Goal: Check status: Check status

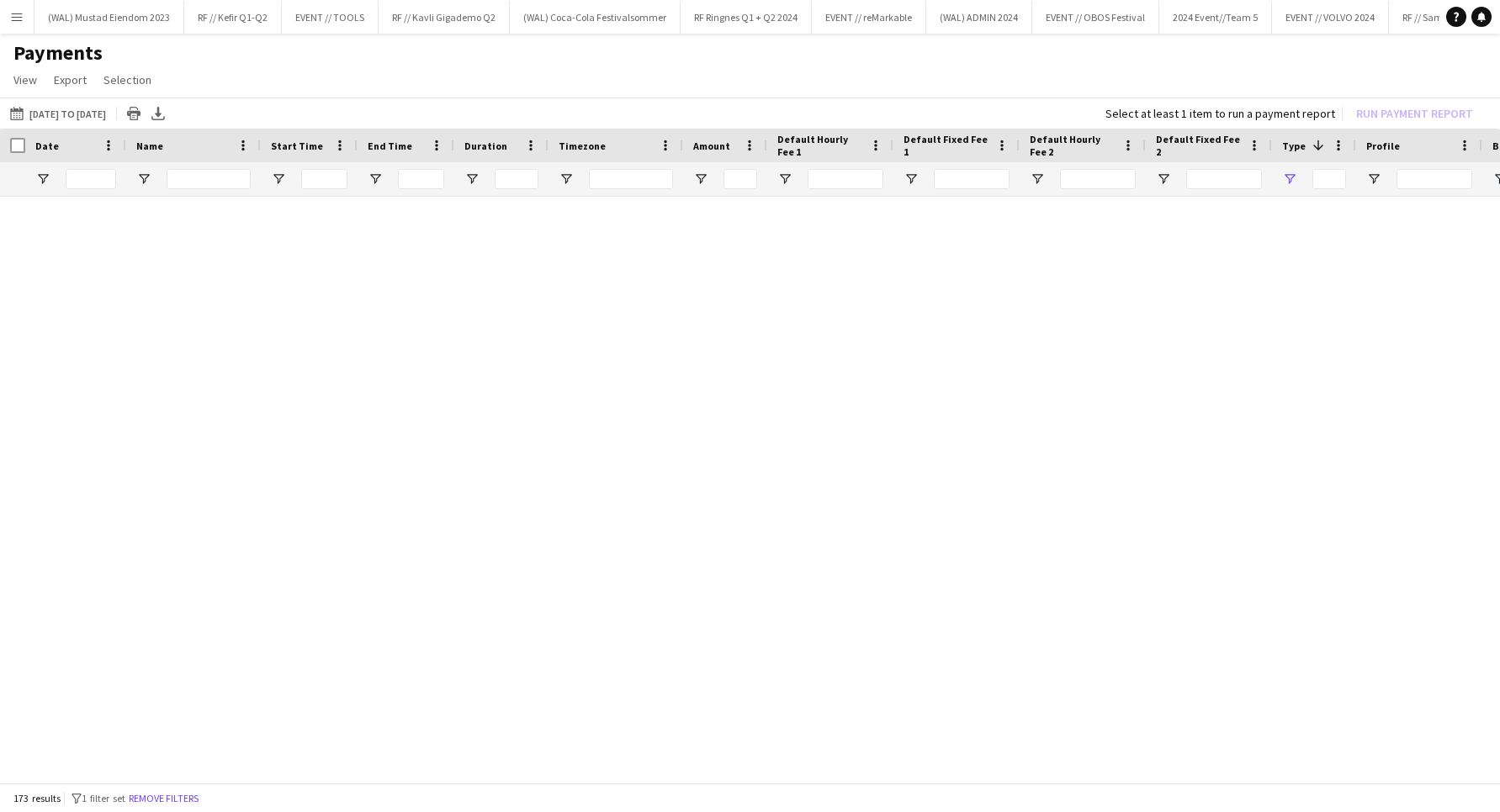
type input "**********"
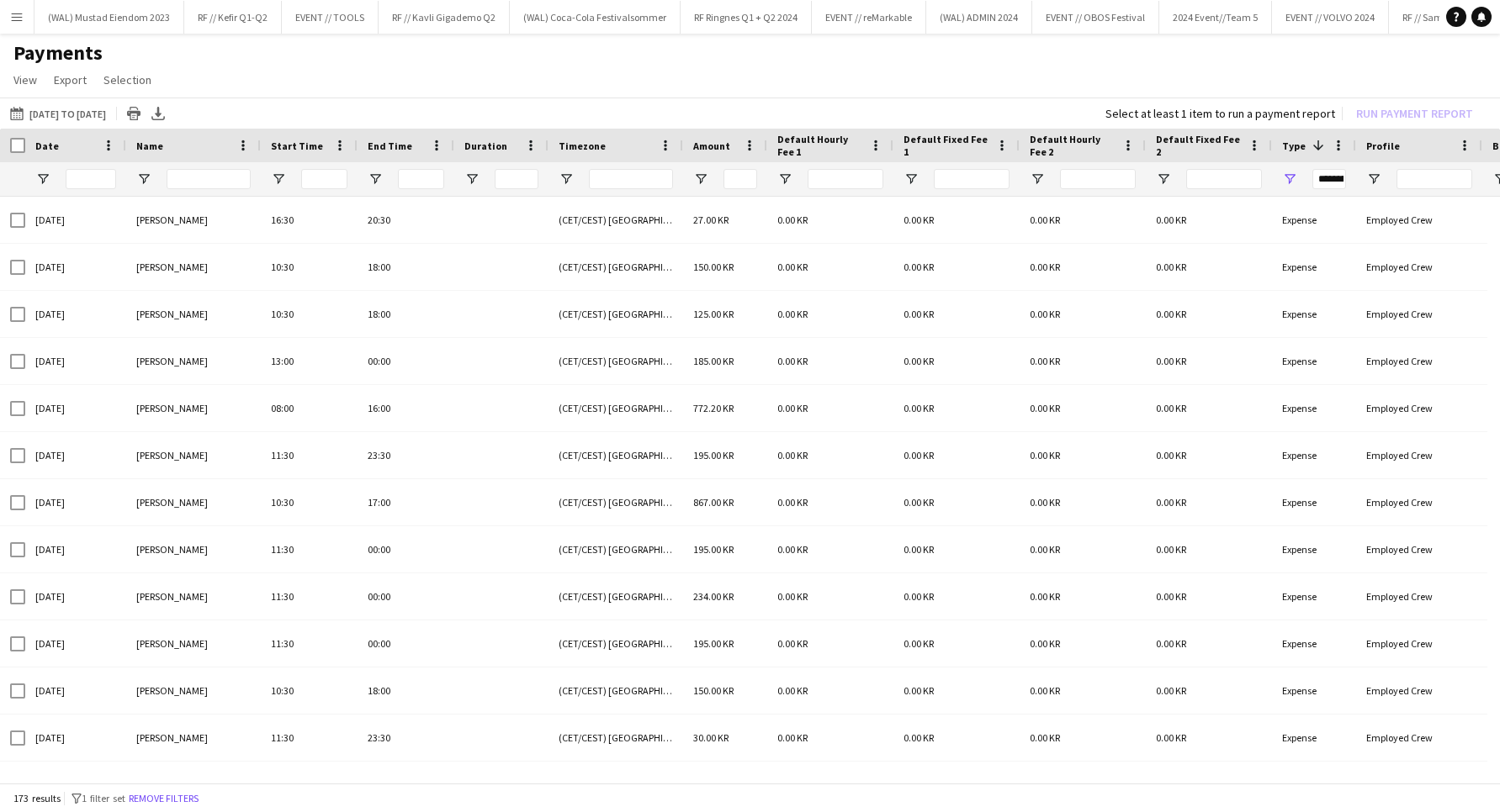
click at [23, 14] on app-icon "Menu" at bounding box center [17, 17] width 14 height 14
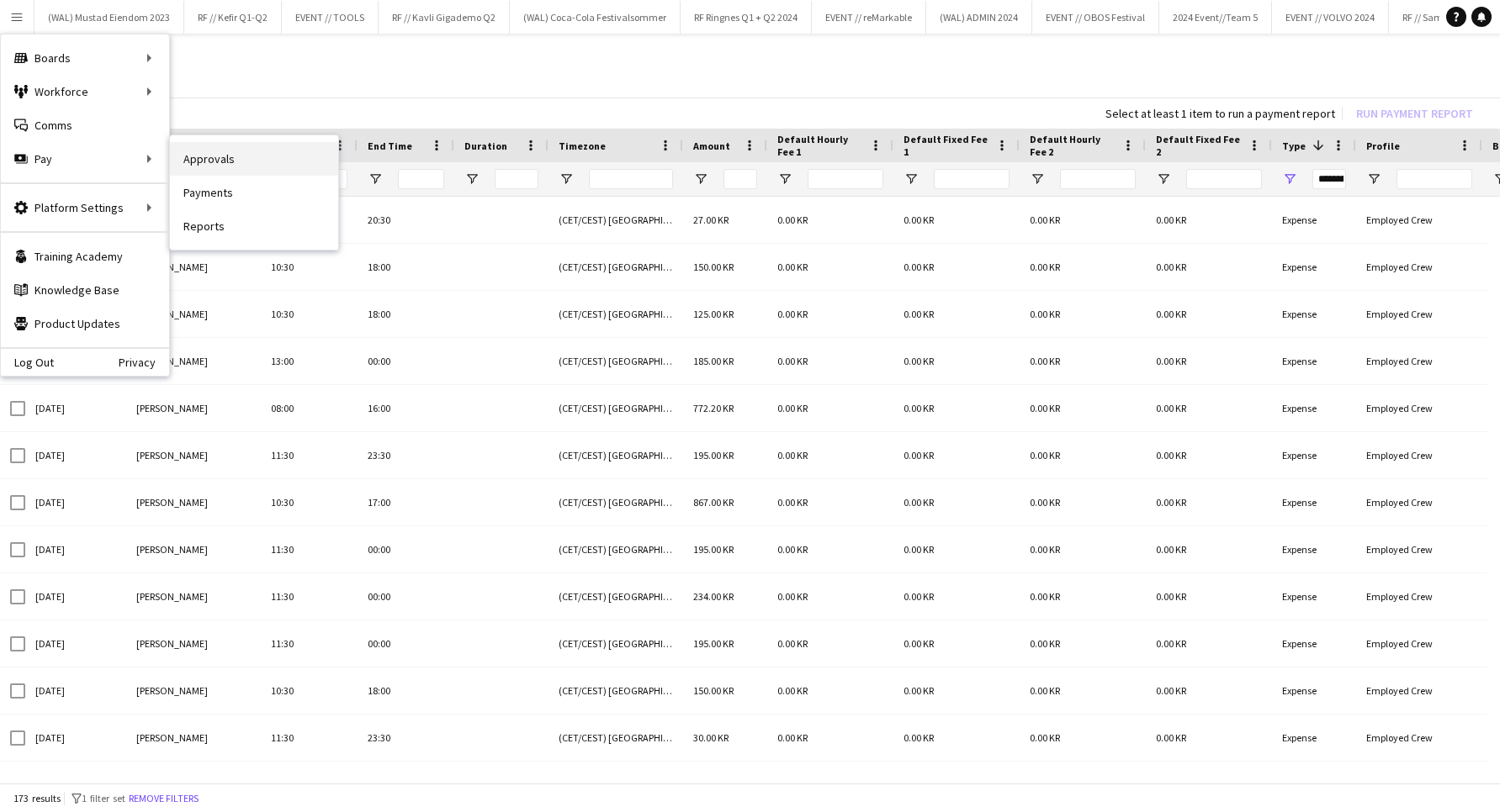
click at [306, 172] on link "Approvals" at bounding box center [254, 159] width 169 height 34
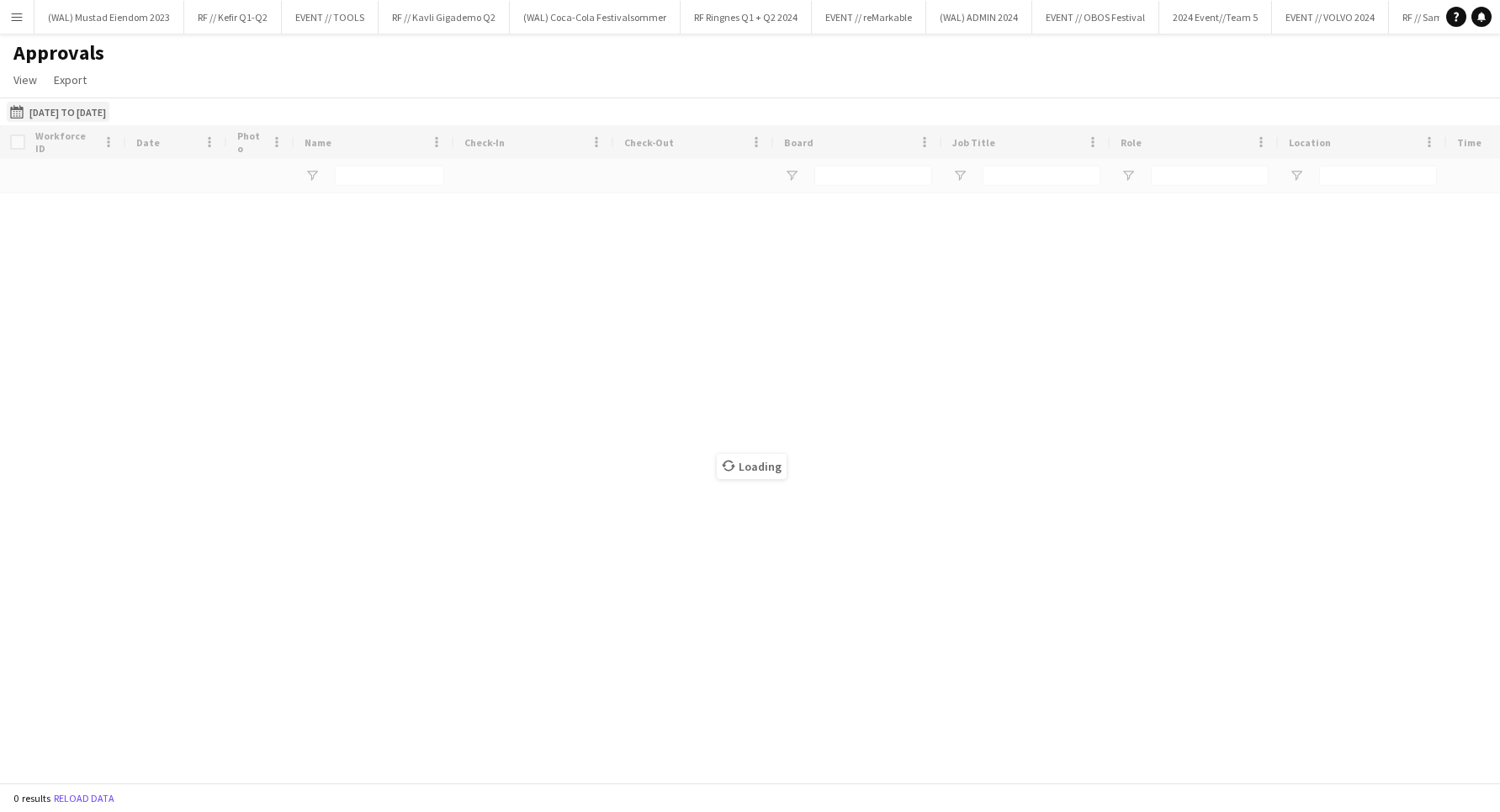
click at [72, 109] on button "[DATE] to [DATE] [DATE] to [DATE]" at bounding box center [58, 112] width 102 height 20
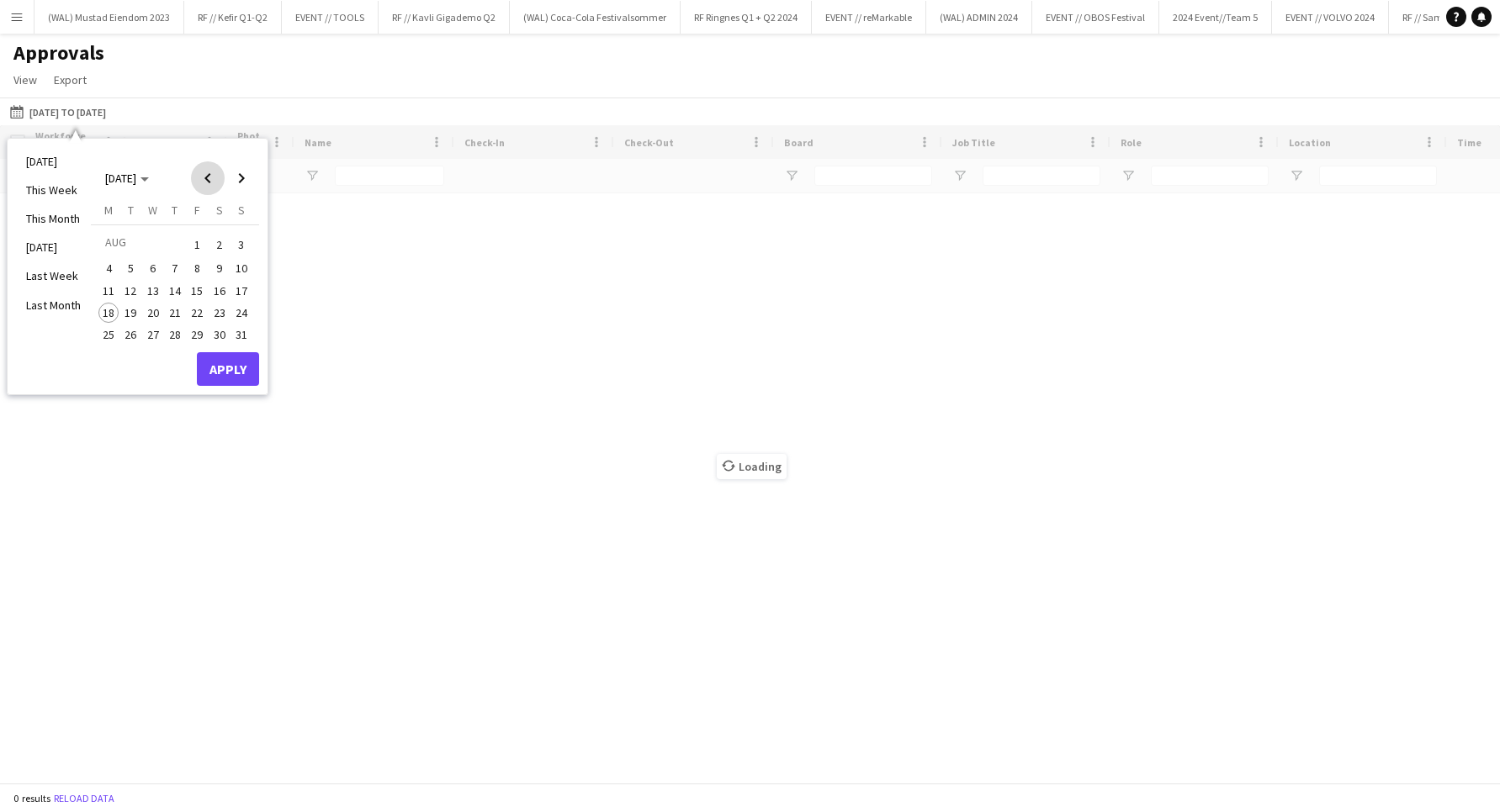
click at [205, 178] on span "Previous month" at bounding box center [208, 179] width 34 height 34
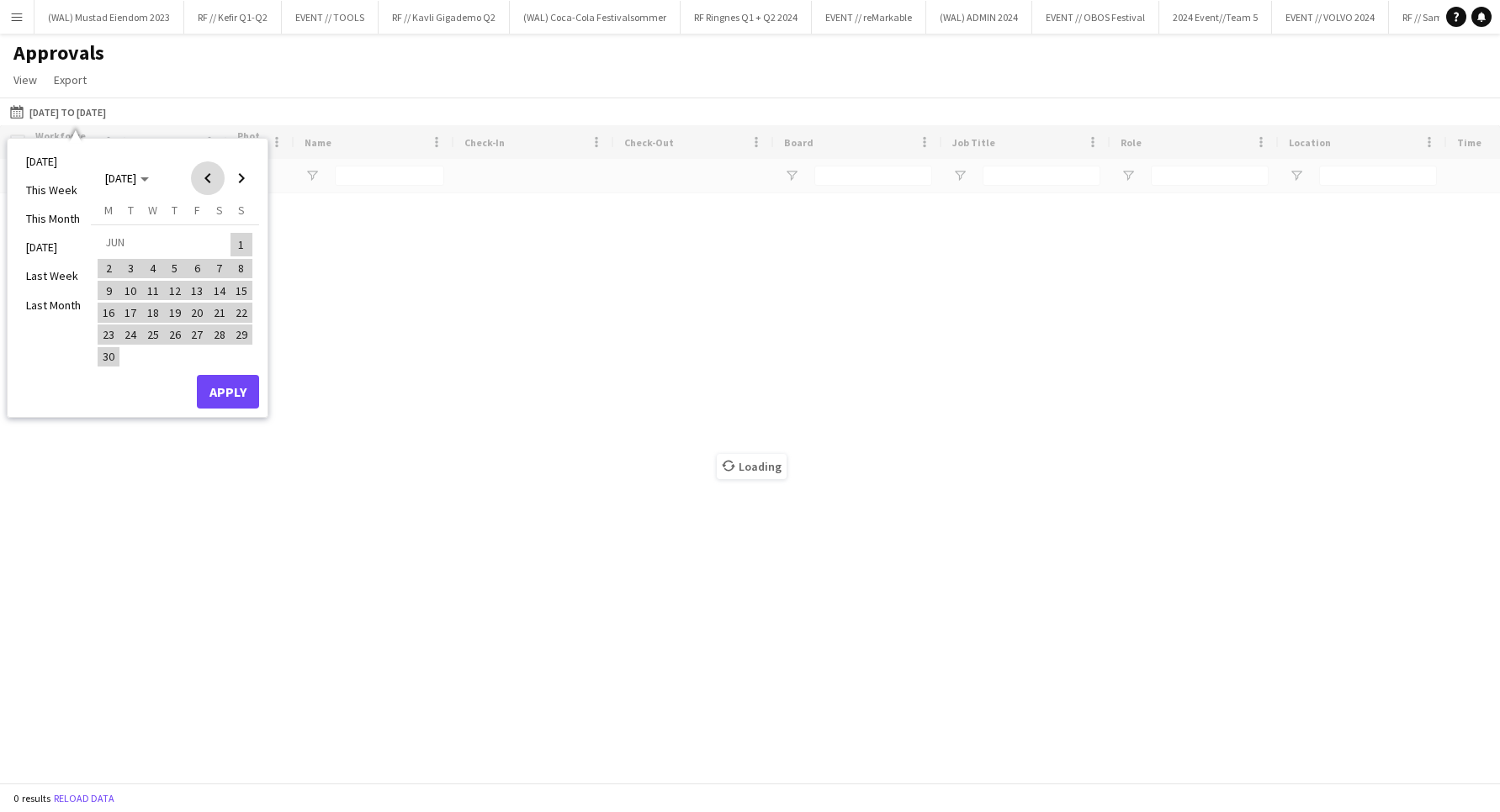
click at [205, 178] on span "Previous month" at bounding box center [208, 179] width 34 height 34
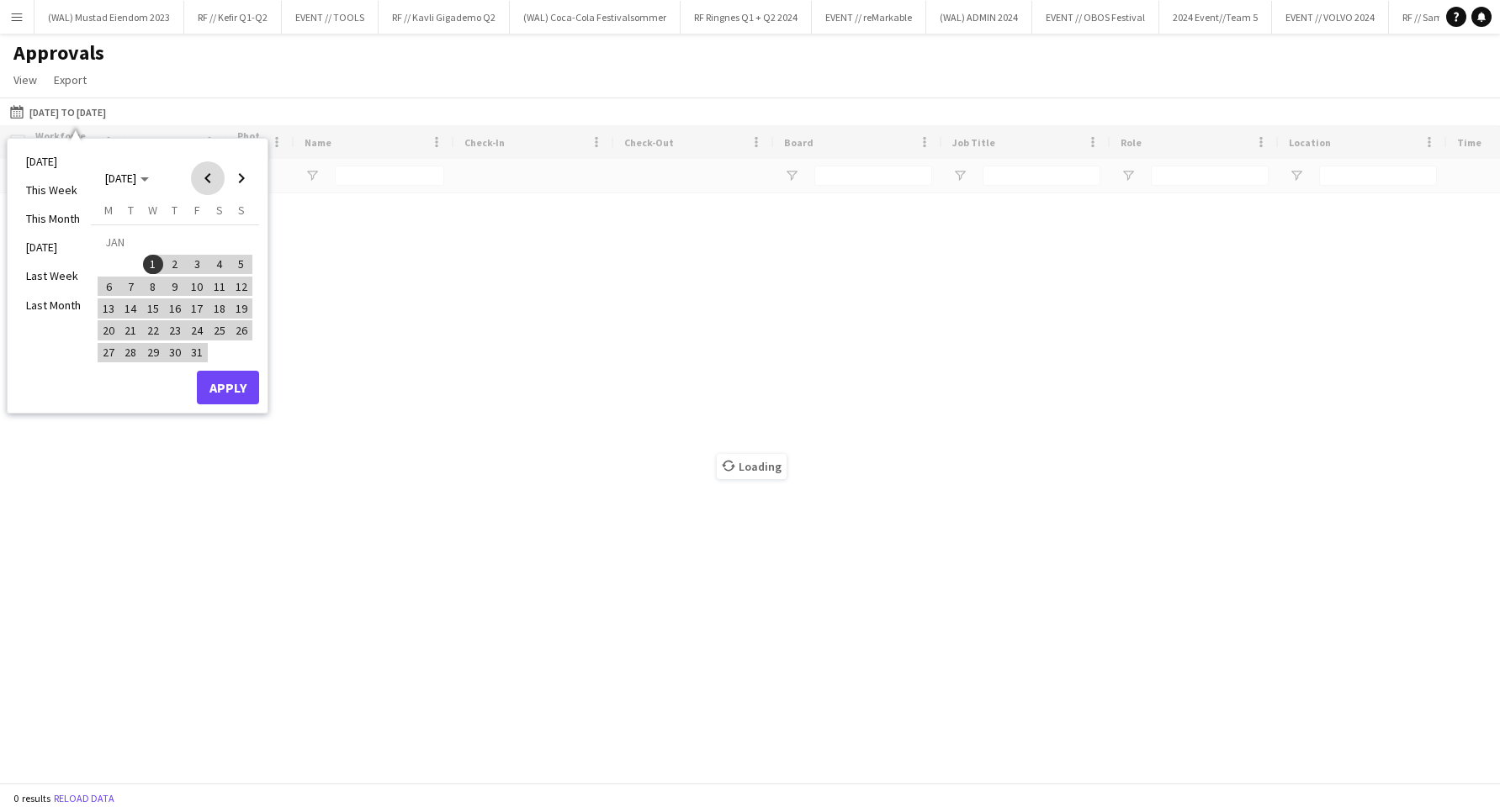
click at [205, 178] on span "Previous month" at bounding box center [208, 179] width 34 height 34
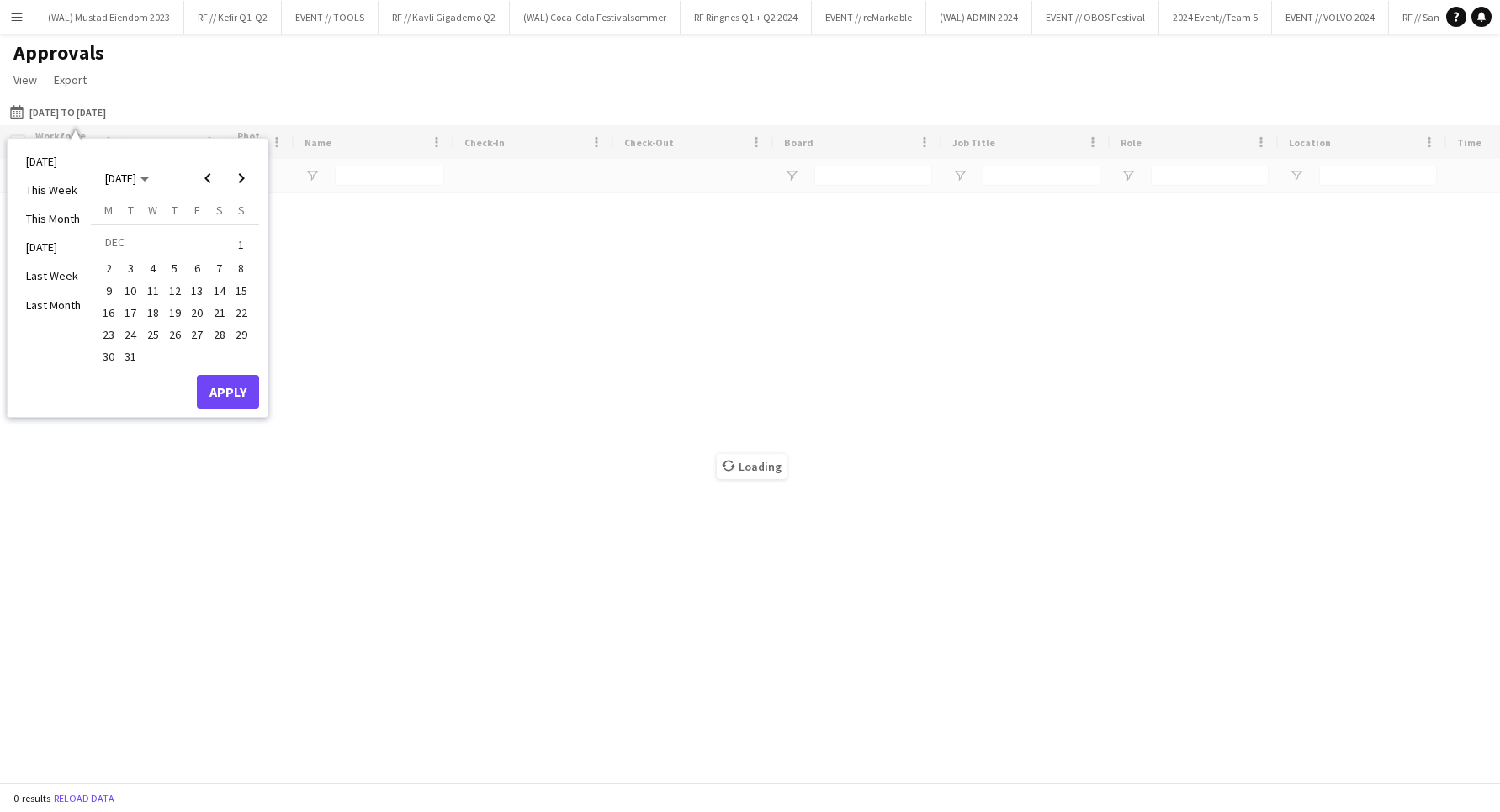
click at [234, 242] on span "1" at bounding box center [241, 245] width 20 height 24
click at [259, 174] on div "[DATE] This Week This Month [DATE] Last Week Last Month [DATE] [DATE] [DATE] M …" at bounding box center [137, 278] width 260 height 279
click at [252, 180] on span "Next month" at bounding box center [241, 179] width 34 height 34
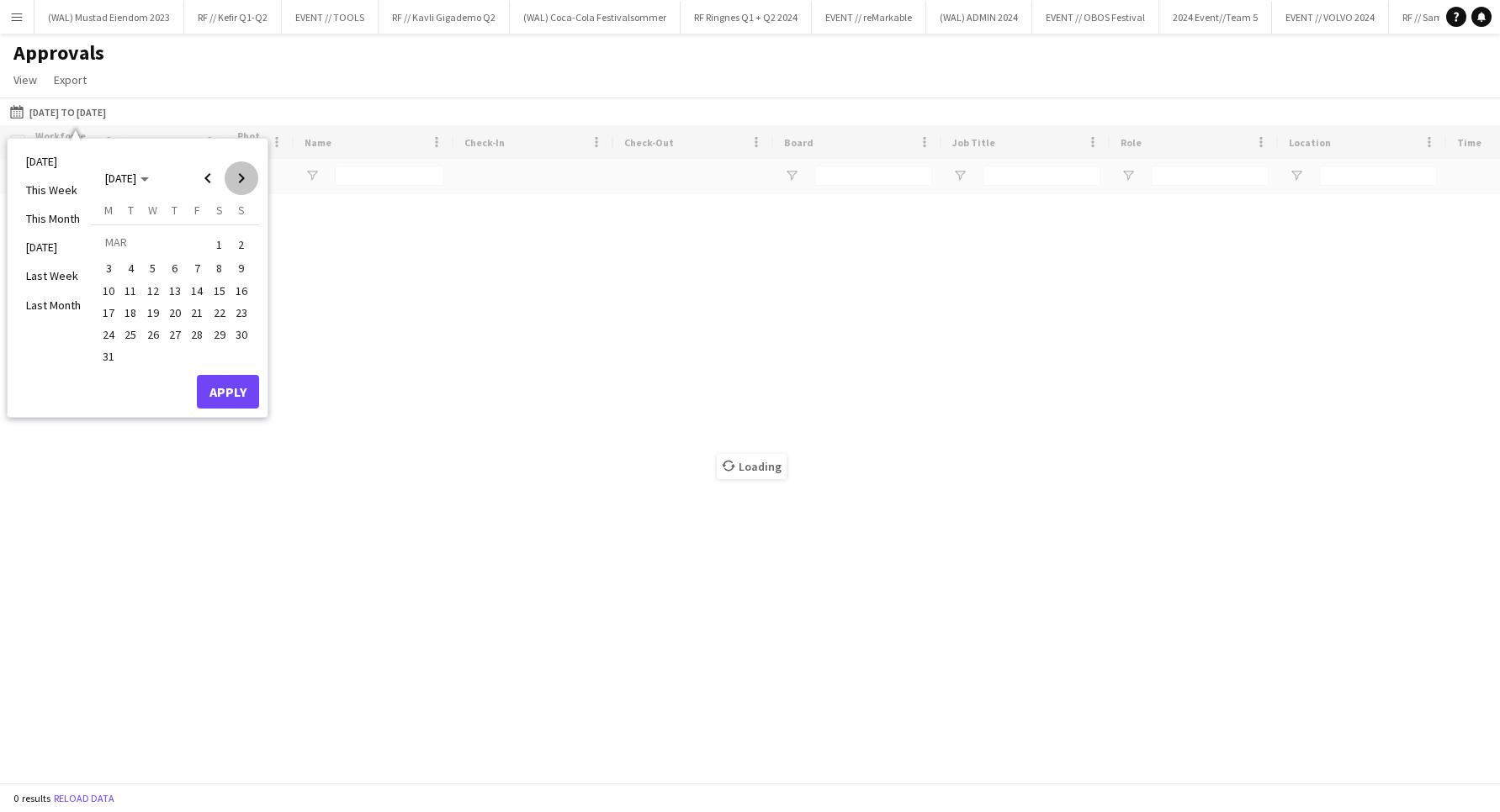
click at [252, 180] on span "Next month" at bounding box center [241, 179] width 34 height 34
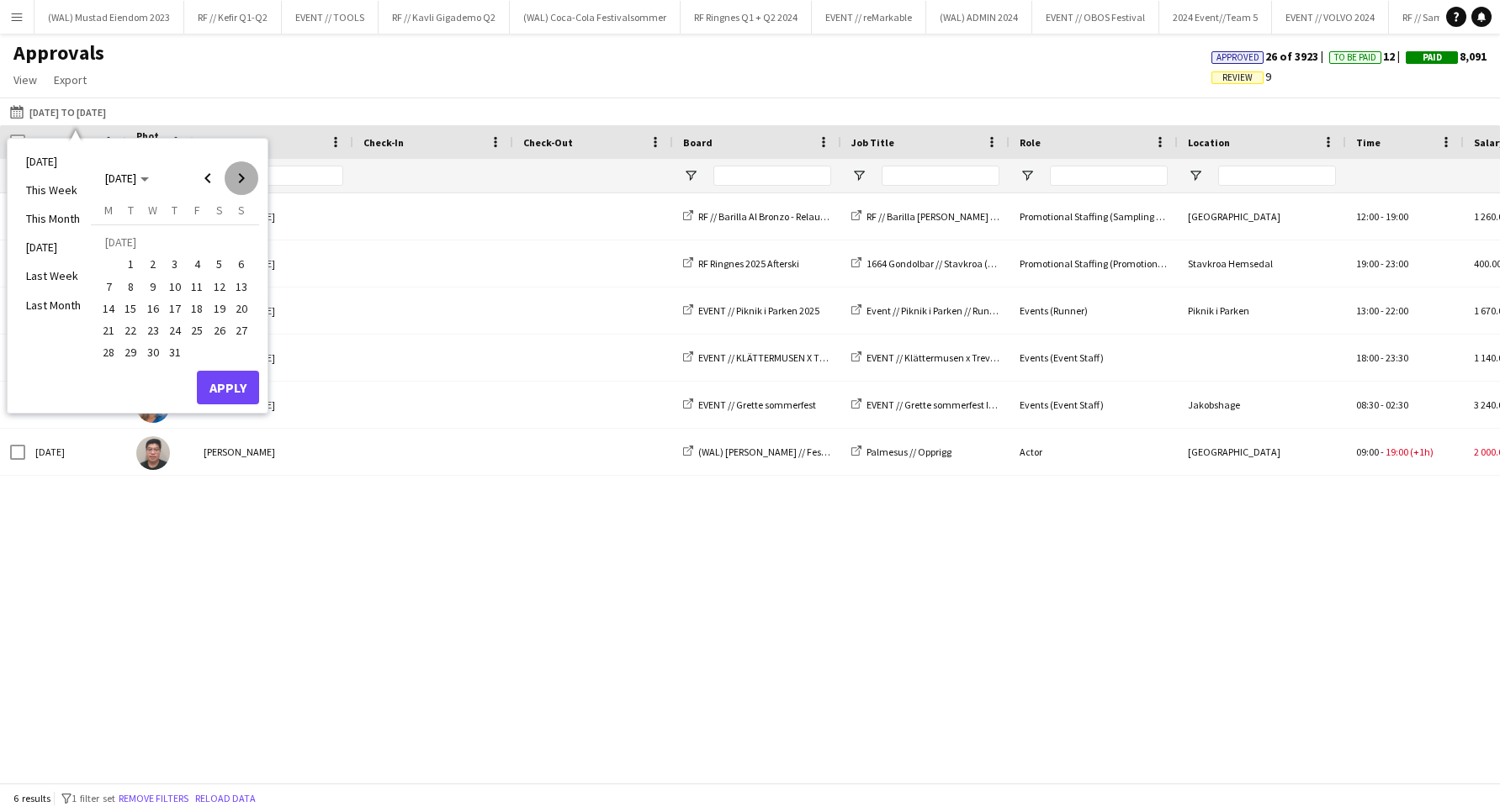
click at [252, 180] on span "Next month" at bounding box center [241, 179] width 34 height 34
click at [105, 313] on span "18" at bounding box center [108, 313] width 20 height 20
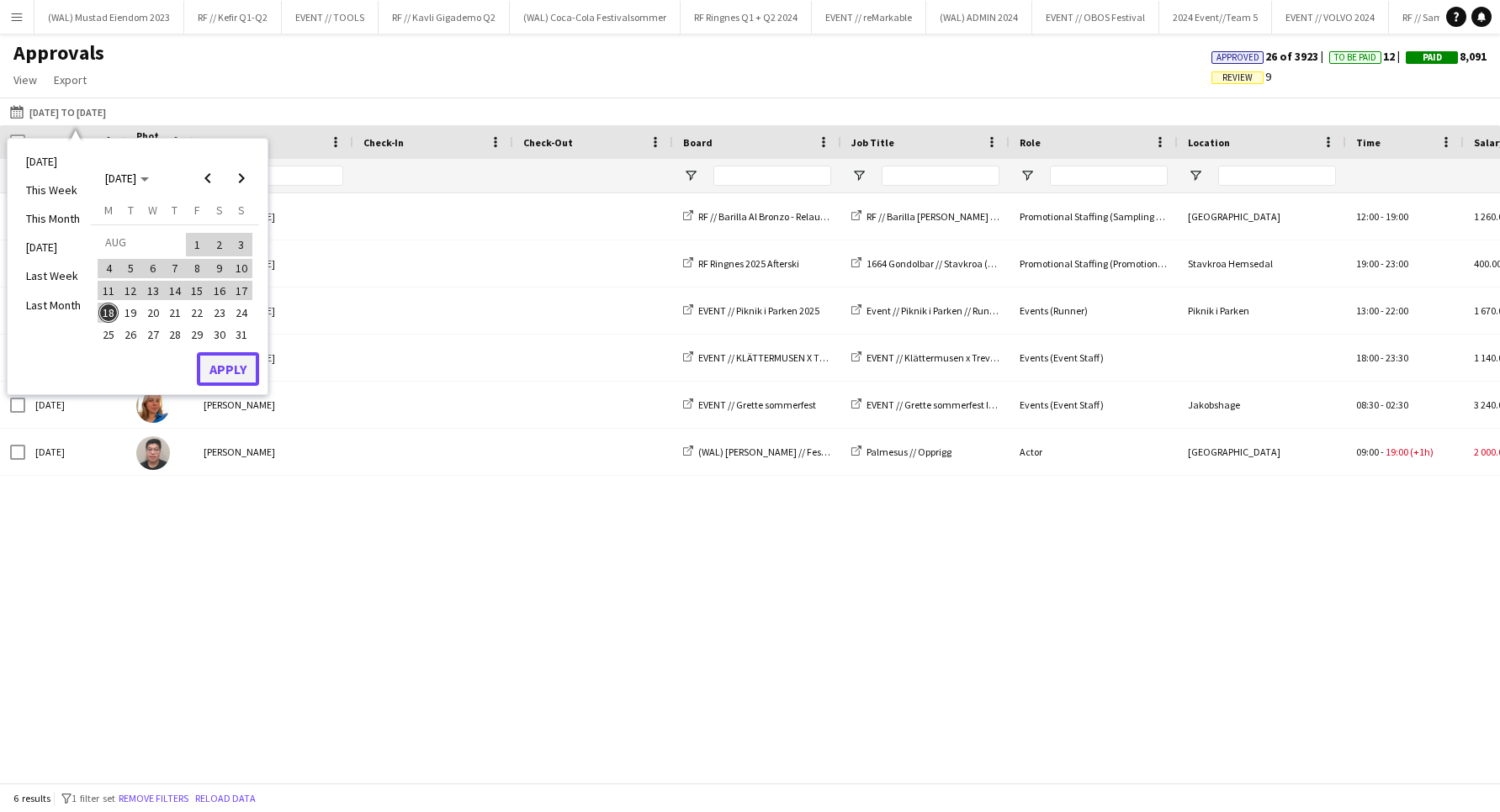
click at [212, 373] on button "Apply" at bounding box center [227, 369] width 62 height 34
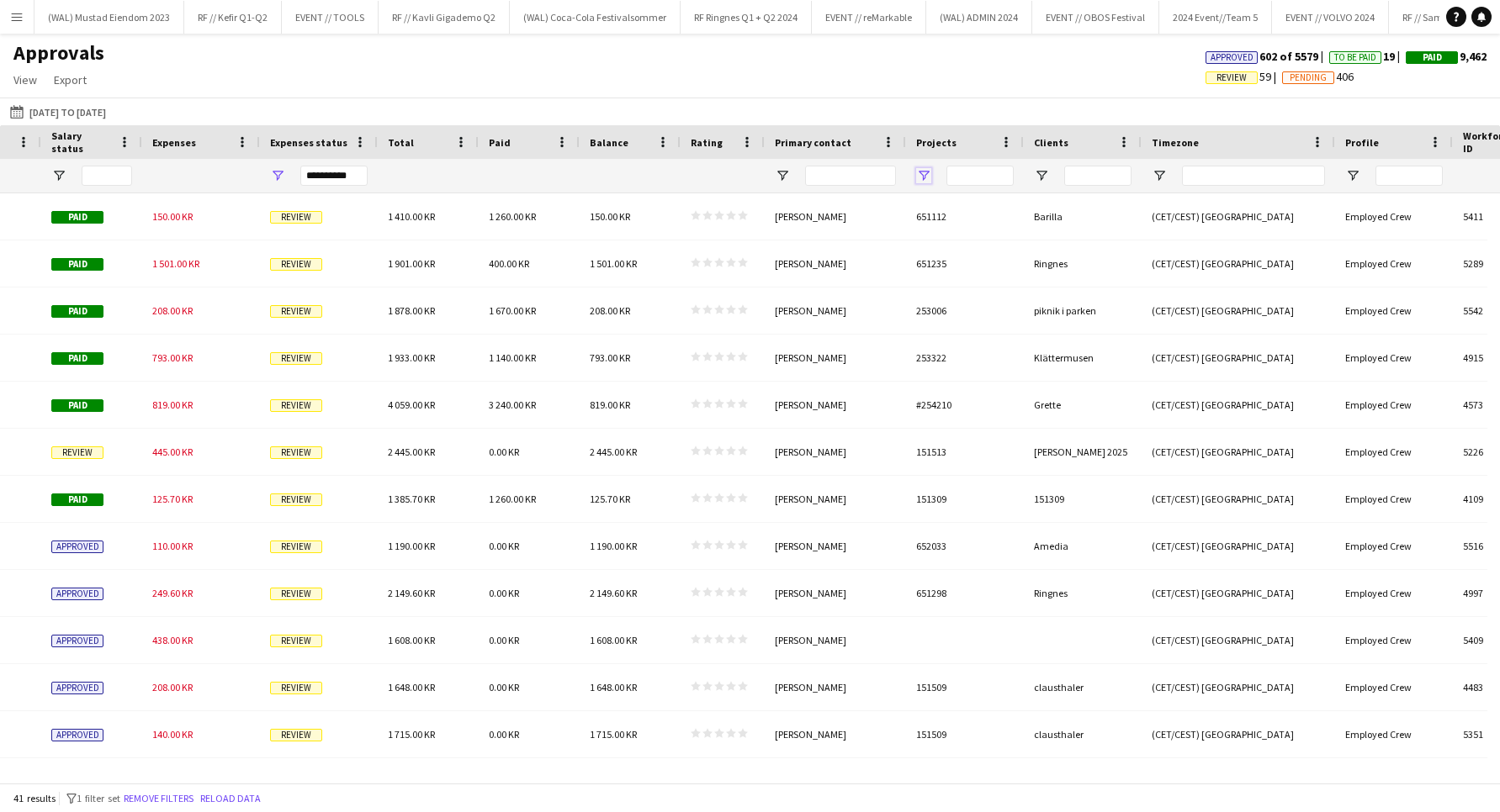
click at [927, 177] on span "Open Filter Menu" at bounding box center [924, 176] width 15 height 15
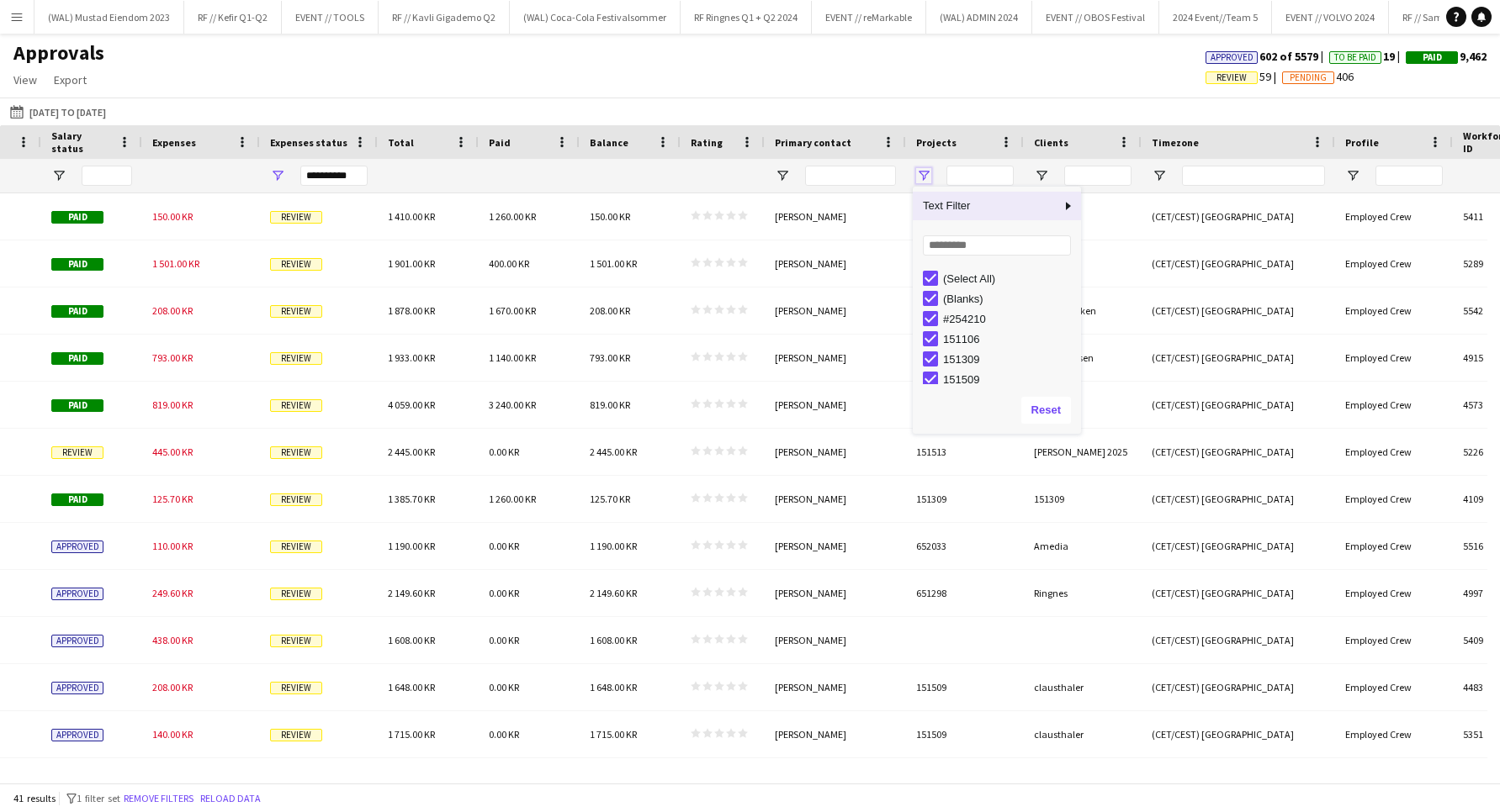
click at [926, 175] on span "Open Filter Menu" at bounding box center [924, 176] width 15 height 15
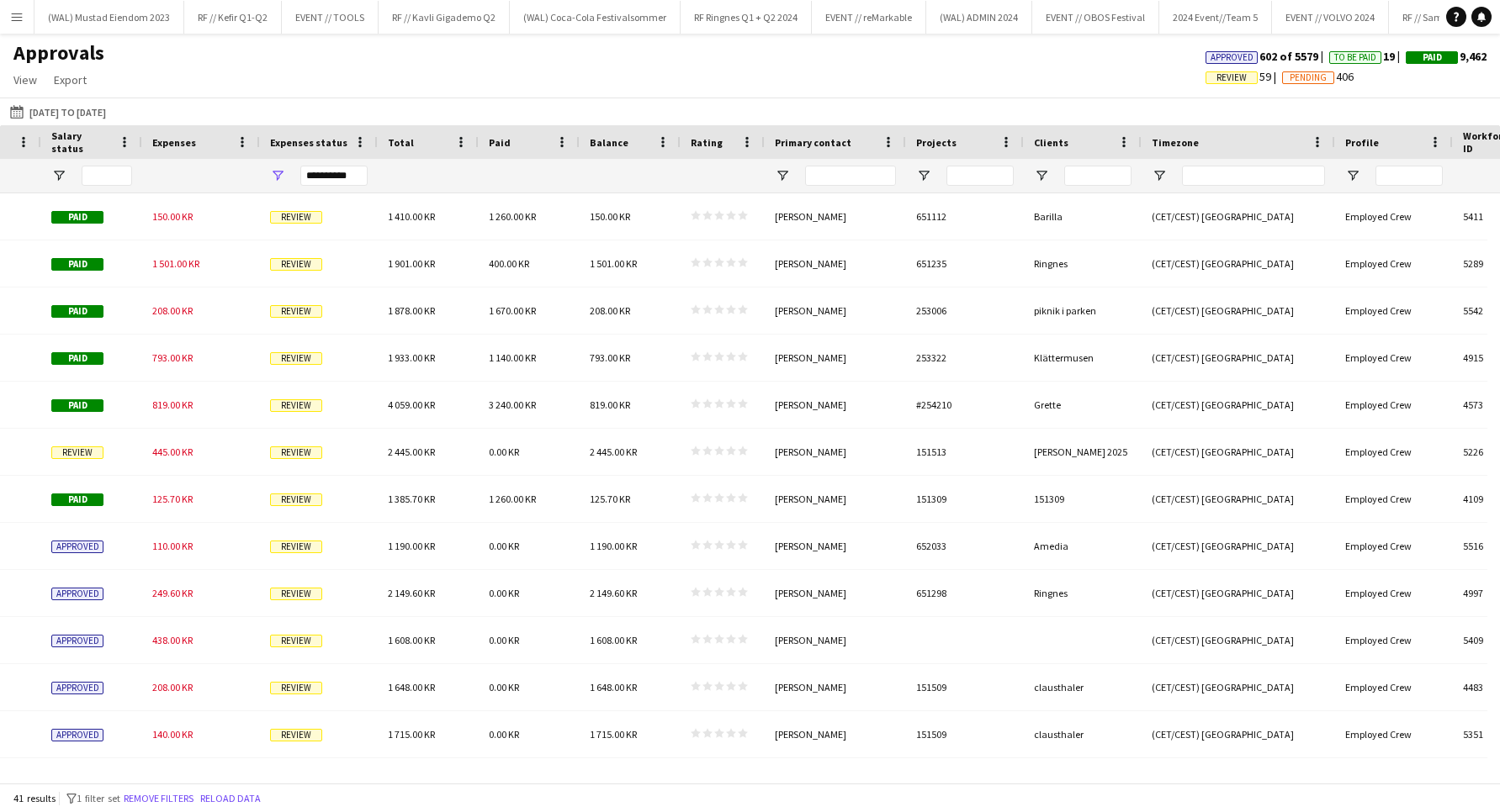
click at [319, 50] on div "Approvals View Customise view Customise filters Reset Filters Reset View Reset …" at bounding box center [750, 69] width 1500 height 58
click at [26, 21] on button "Menu" at bounding box center [17, 17] width 34 height 34
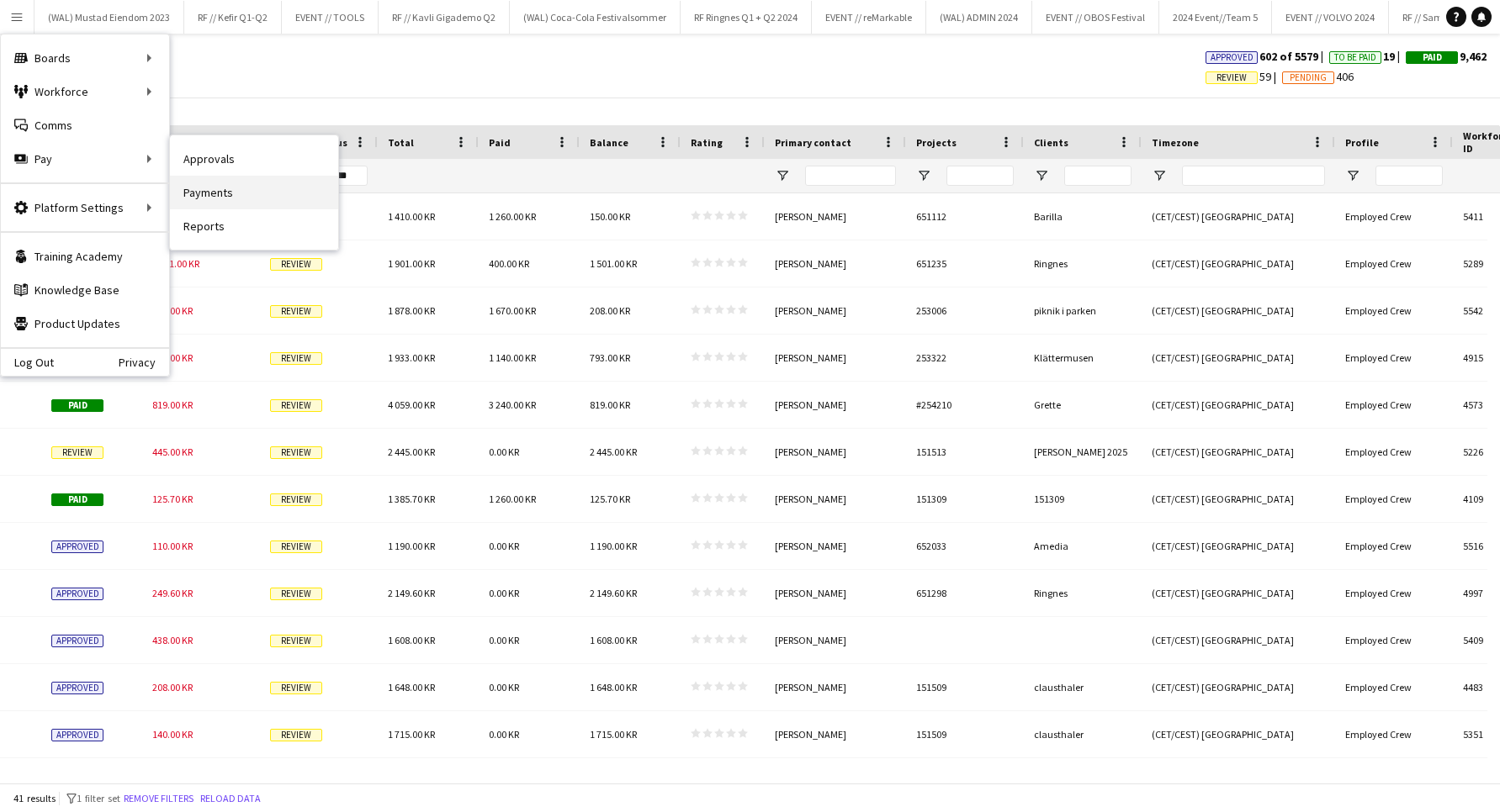
click at [255, 186] on link "Payments" at bounding box center [254, 193] width 169 height 34
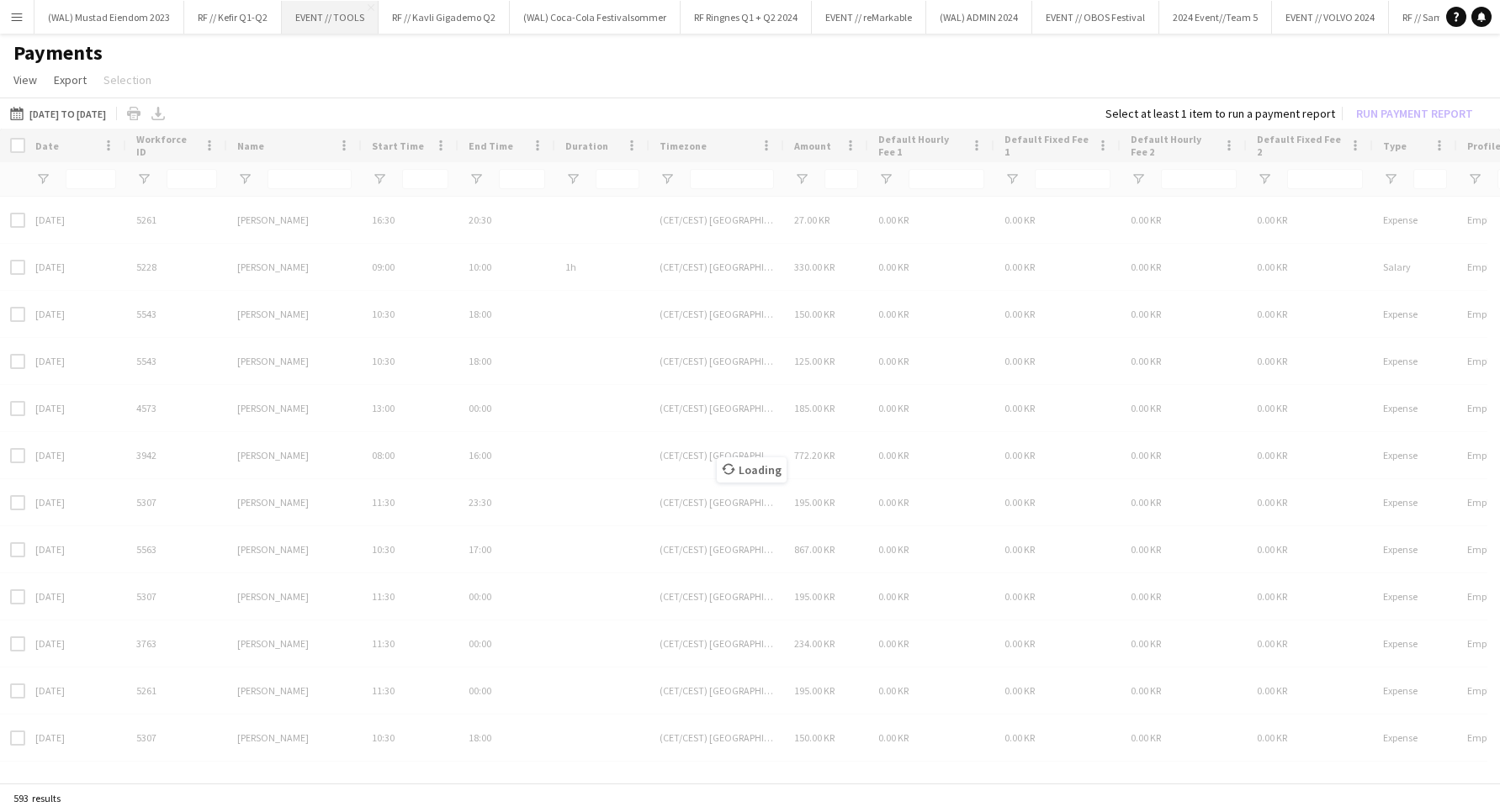
type input "**********"
